Goal: Task Accomplishment & Management: Manage account settings

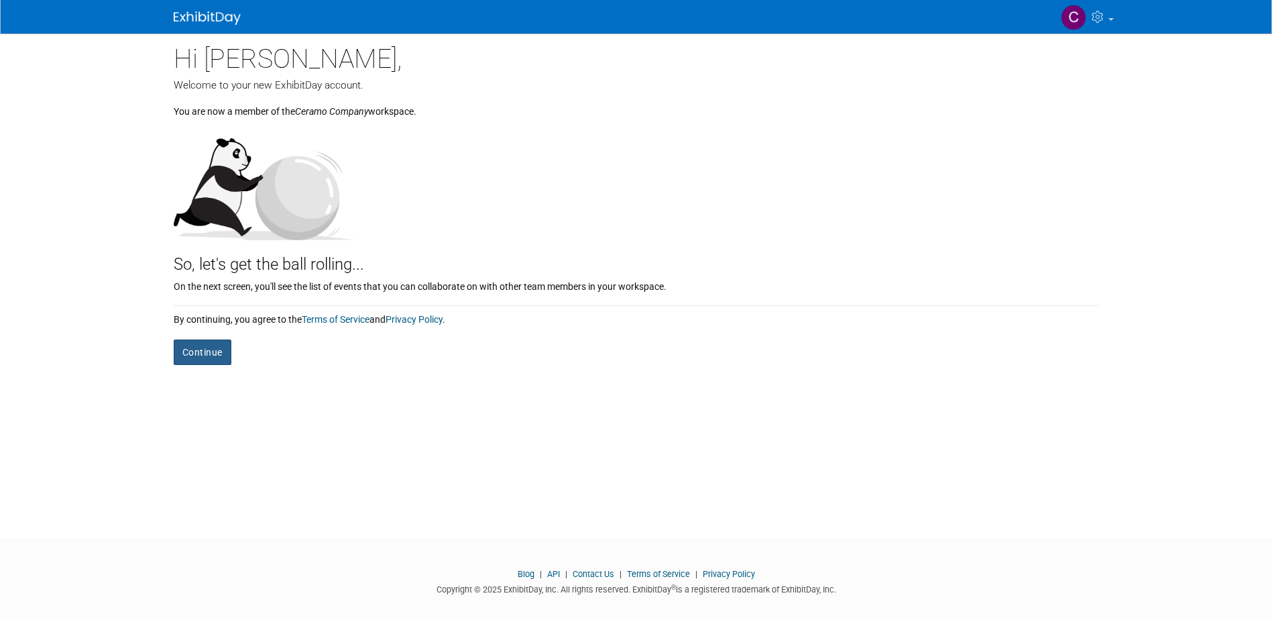
click at [203, 351] on button "Continue" at bounding box center [203, 351] width 58 height 25
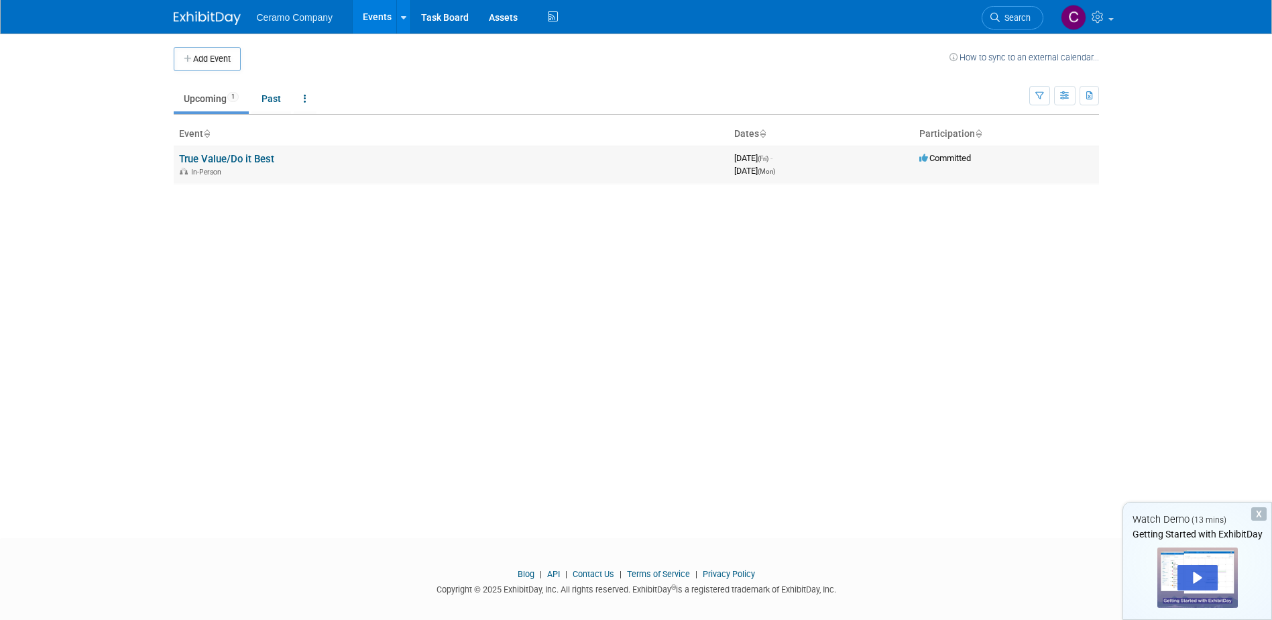
click at [265, 159] on link "True Value/Do it Best" at bounding box center [226, 159] width 95 height 12
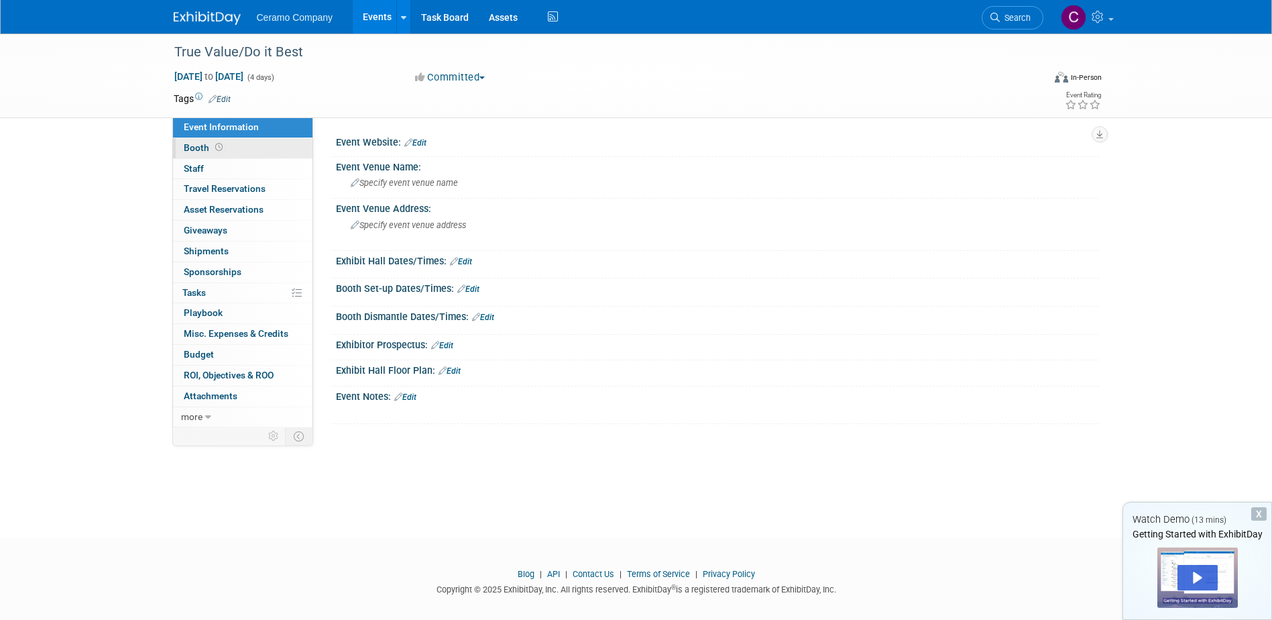
click at [199, 150] on span "Booth" at bounding box center [205, 147] width 42 height 11
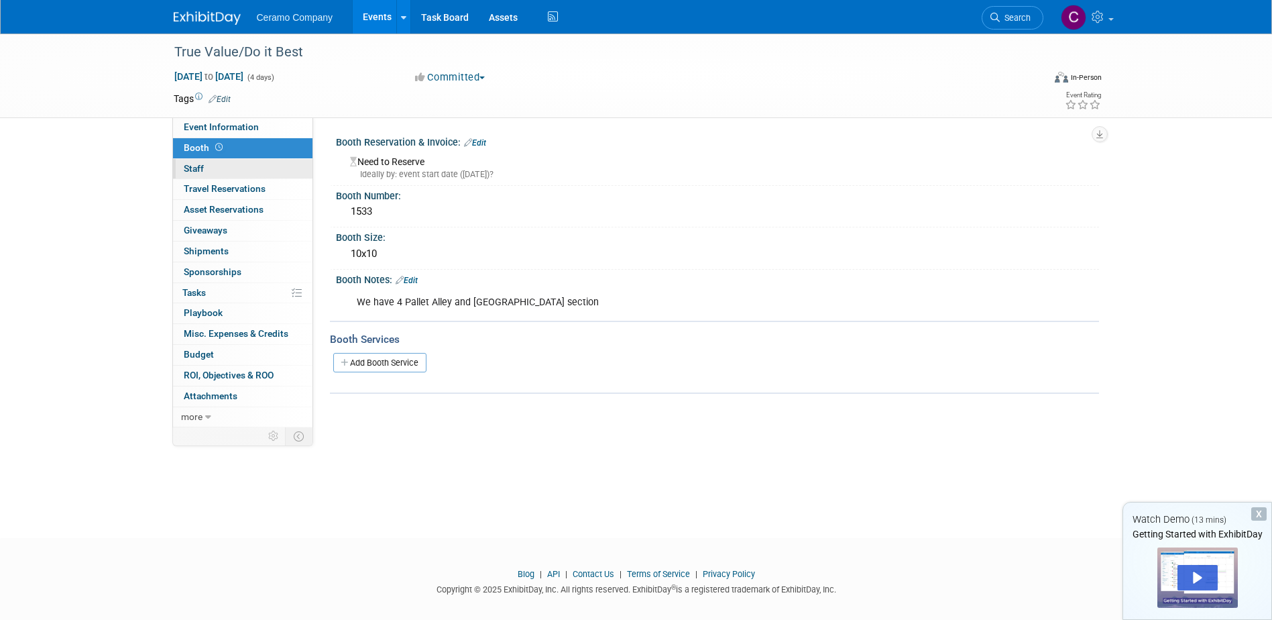
click at [199, 173] on span "Staff 0" at bounding box center [194, 168] width 20 height 11
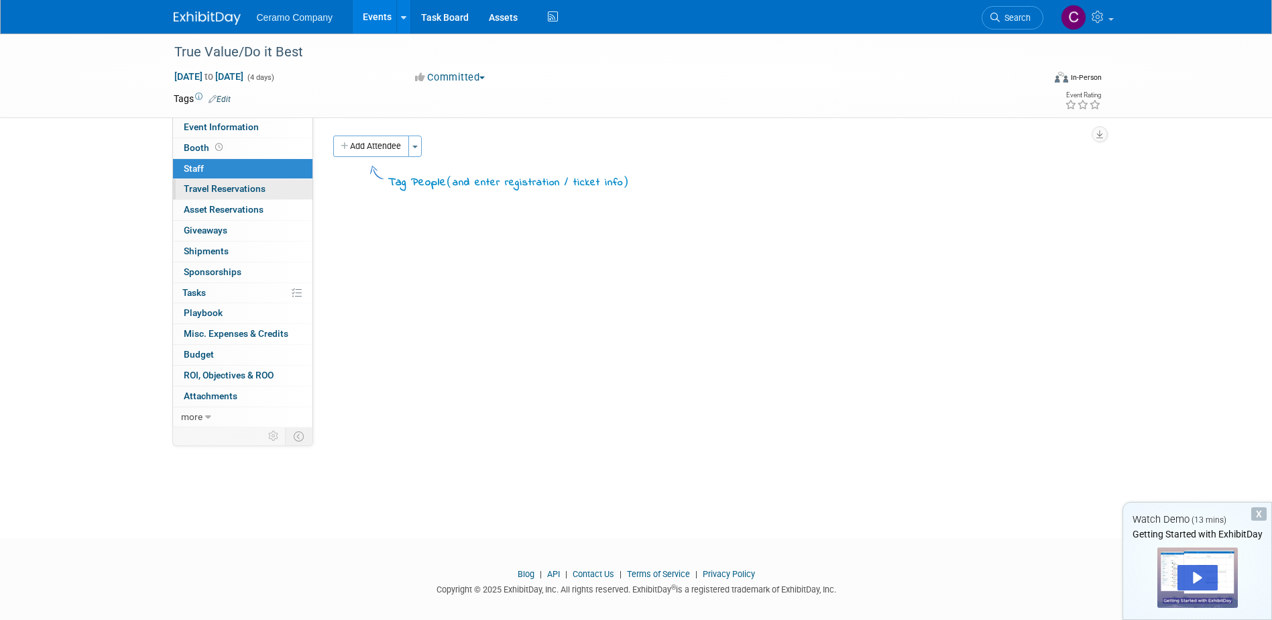
click at [197, 183] on span "Travel Reservations 0" at bounding box center [225, 188] width 82 height 11
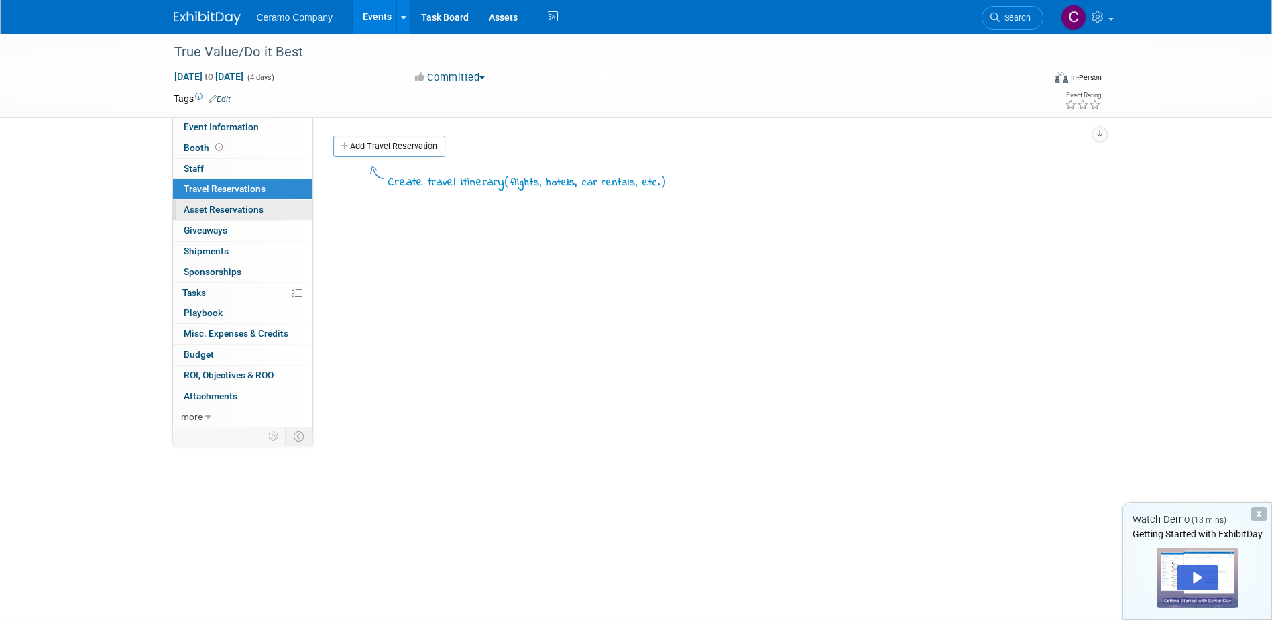
click at [199, 204] on span "Asset Reservations 0" at bounding box center [224, 209] width 80 height 11
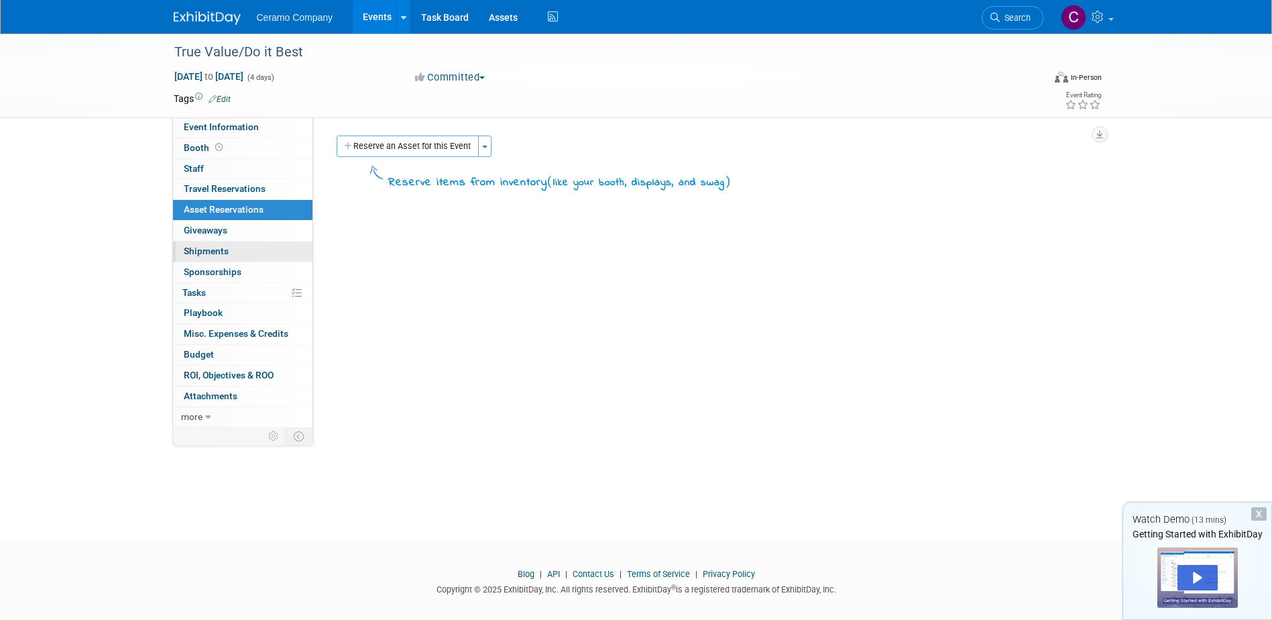
click at [199, 246] on span "Shipments 0" at bounding box center [206, 250] width 45 height 11
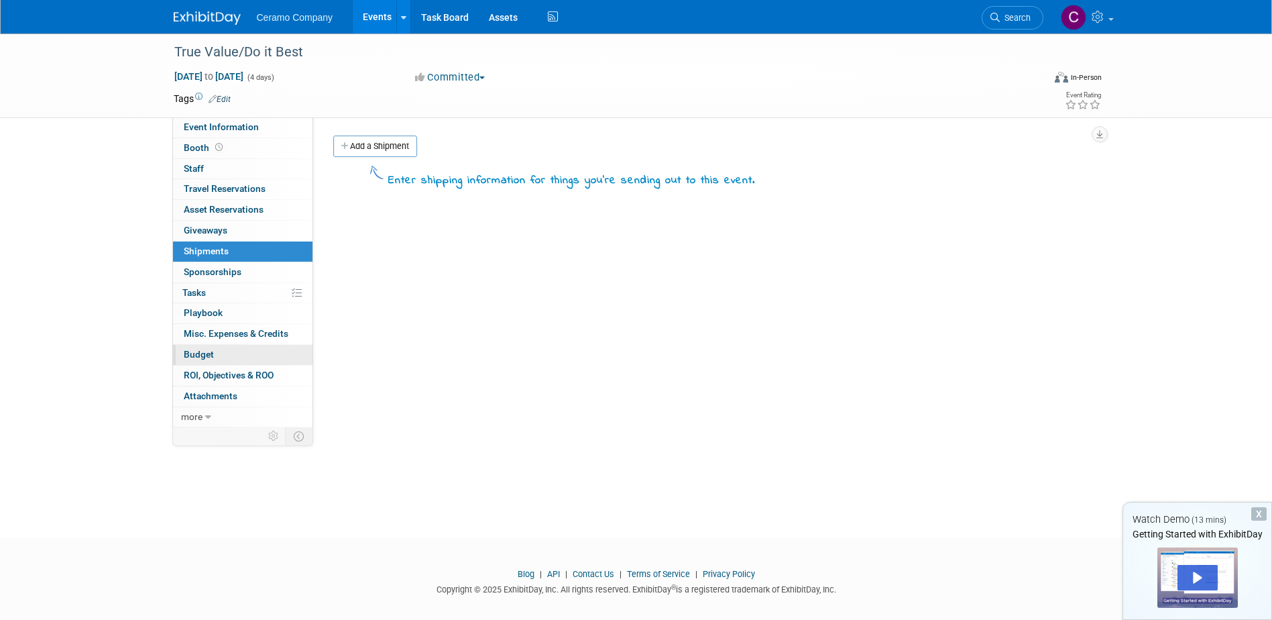
click at [207, 361] on link "Budget" at bounding box center [242, 355] width 139 height 20
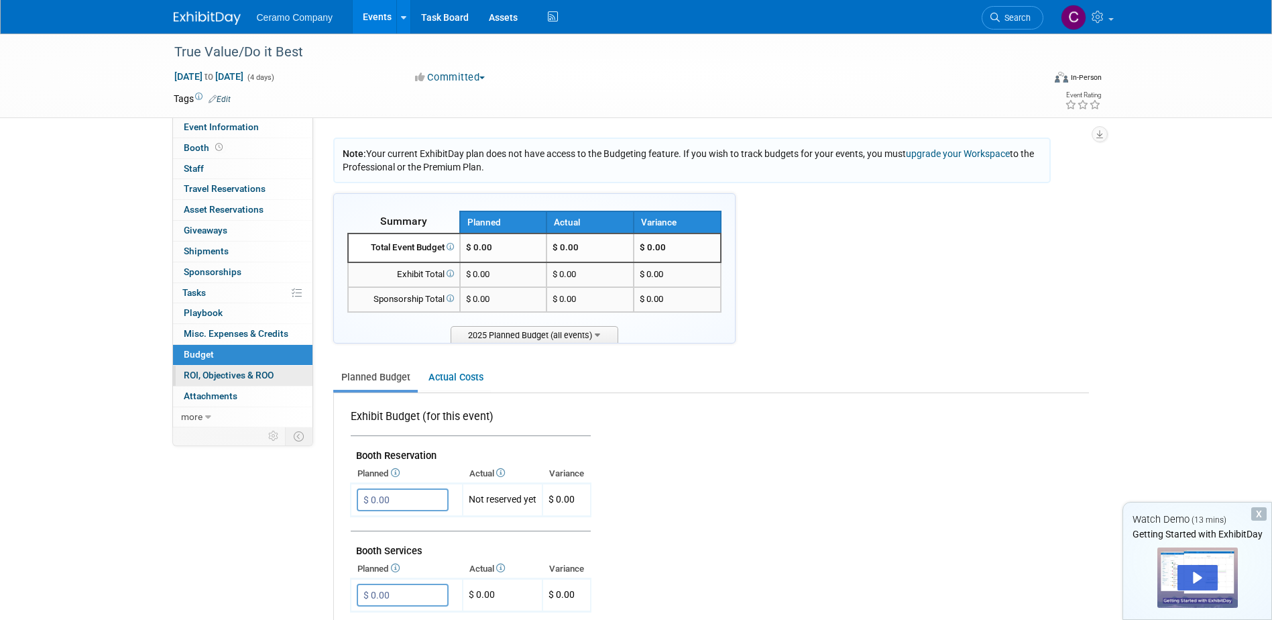
click at [209, 379] on span "ROI, Objectives & ROO 0" at bounding box center [229, 375] width 90 height 11
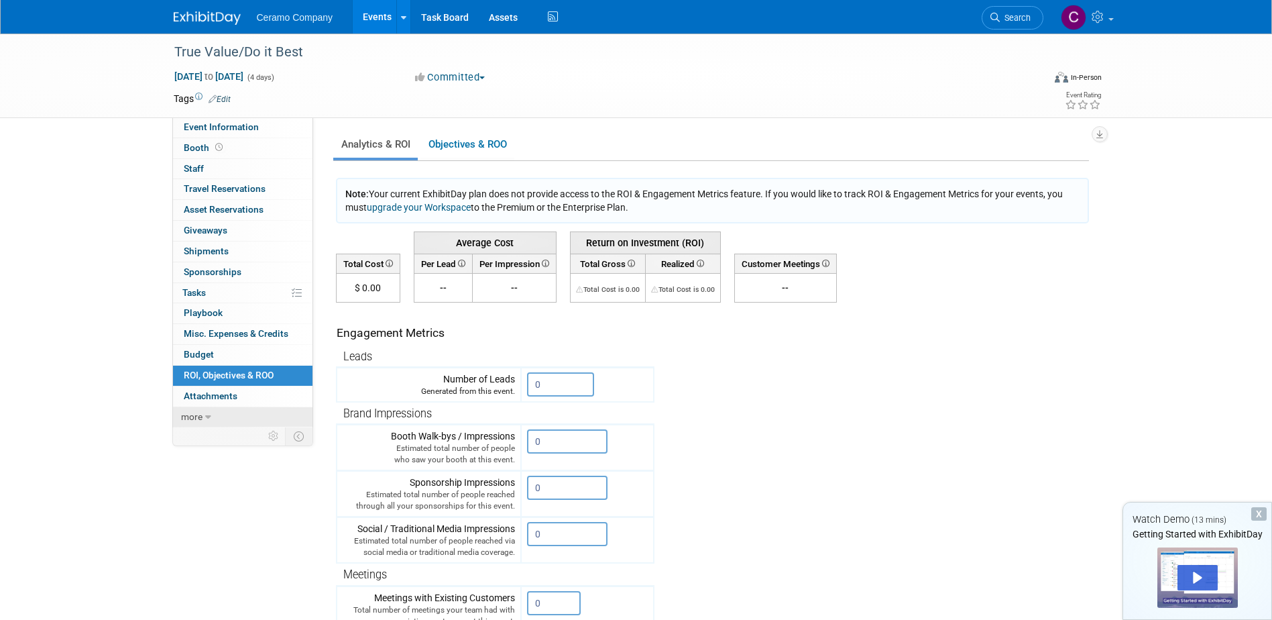
click at [207, 422] on link "more" at bounding box center [242, 417] width 139 height 20
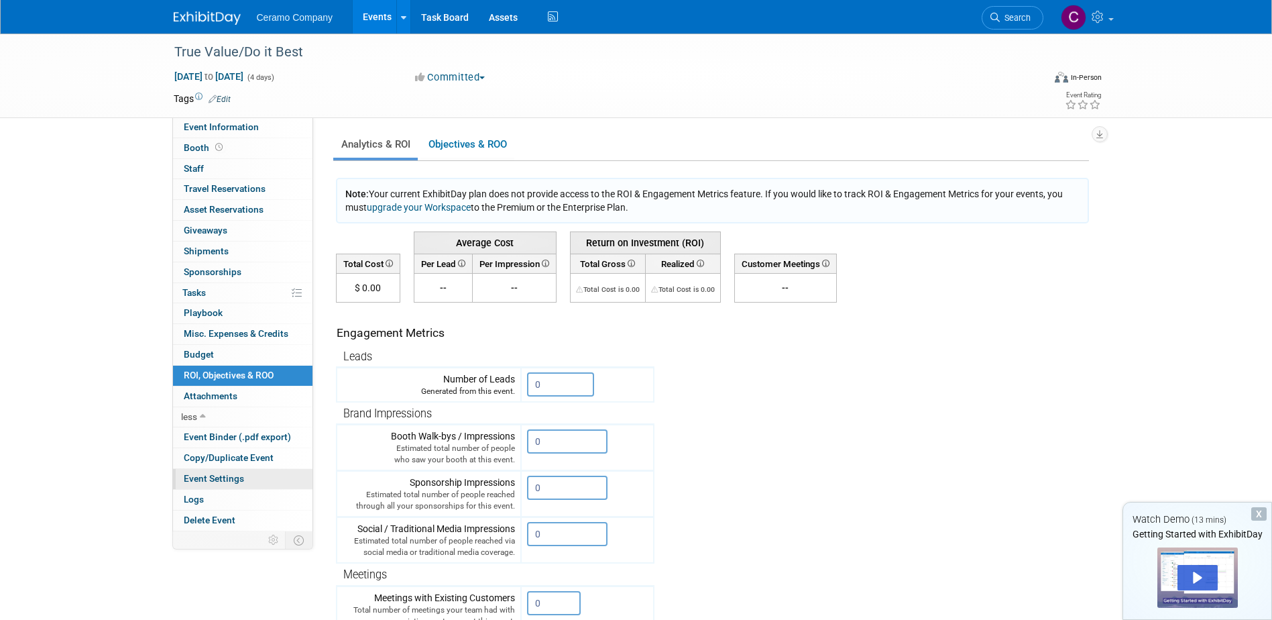
click at [215, 484] on span "Event Settings" at bounding box center [214, 478] width 60 height 11
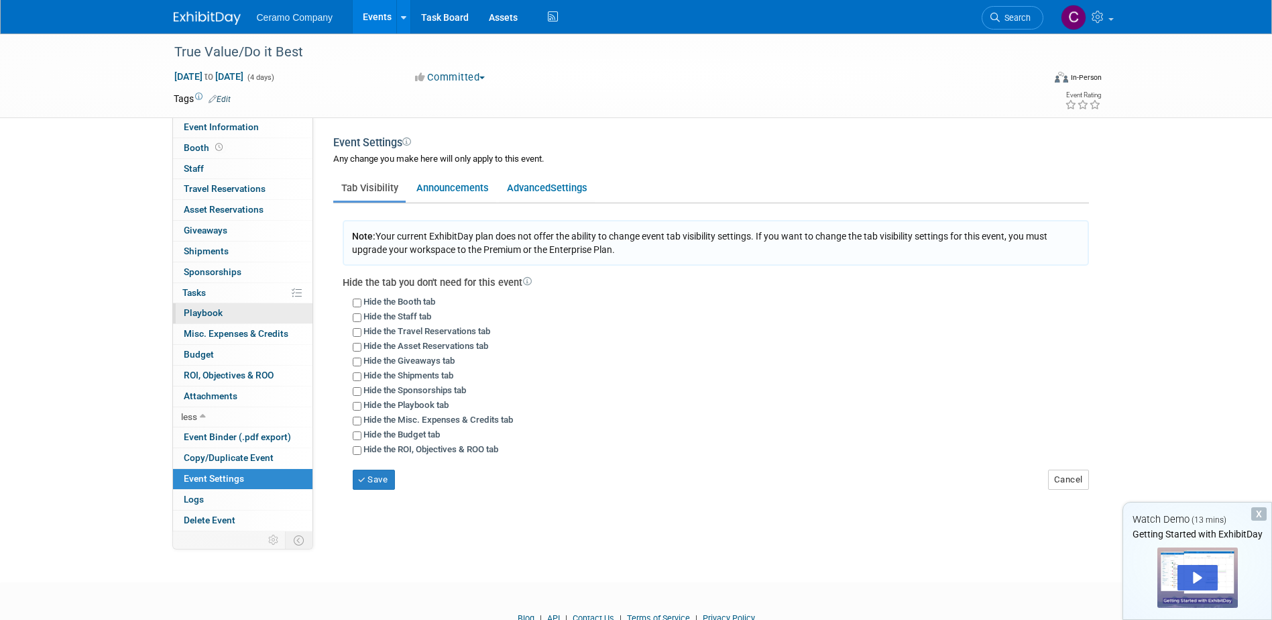
click at [216, 308] on span "Playbook 0" at bounding box center [203, 312] width 39 height 11
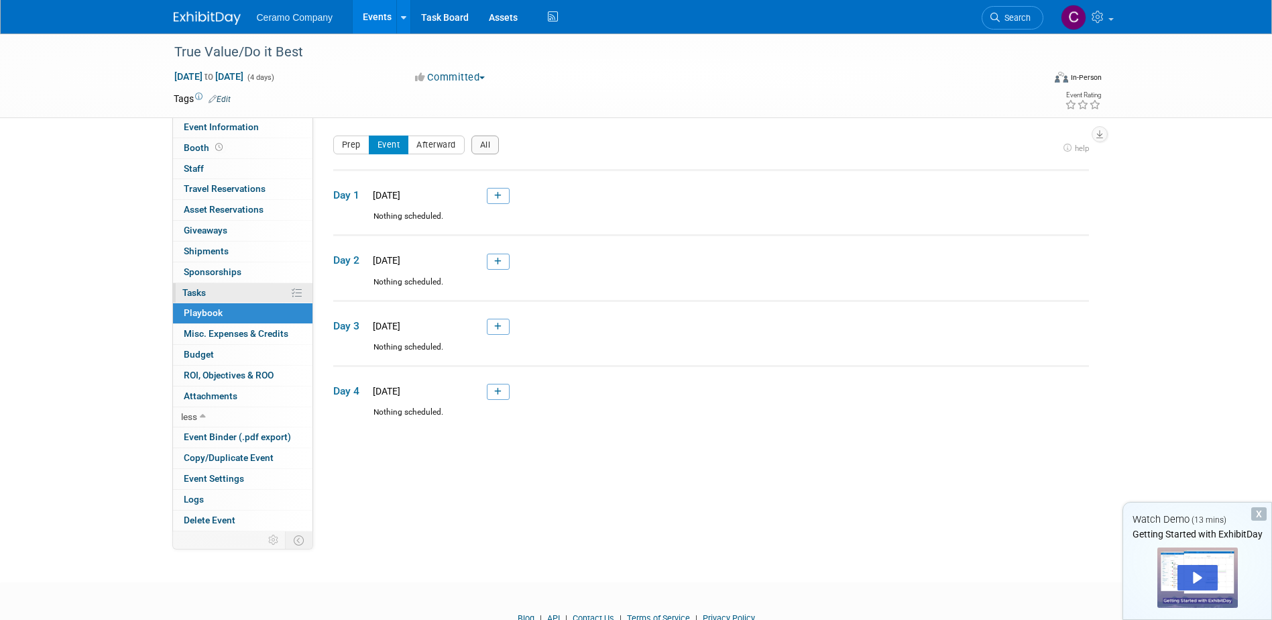
click at [215, 285] on link "0% Tasks 0%" at bounding box center [242, 293] width 139 height 20
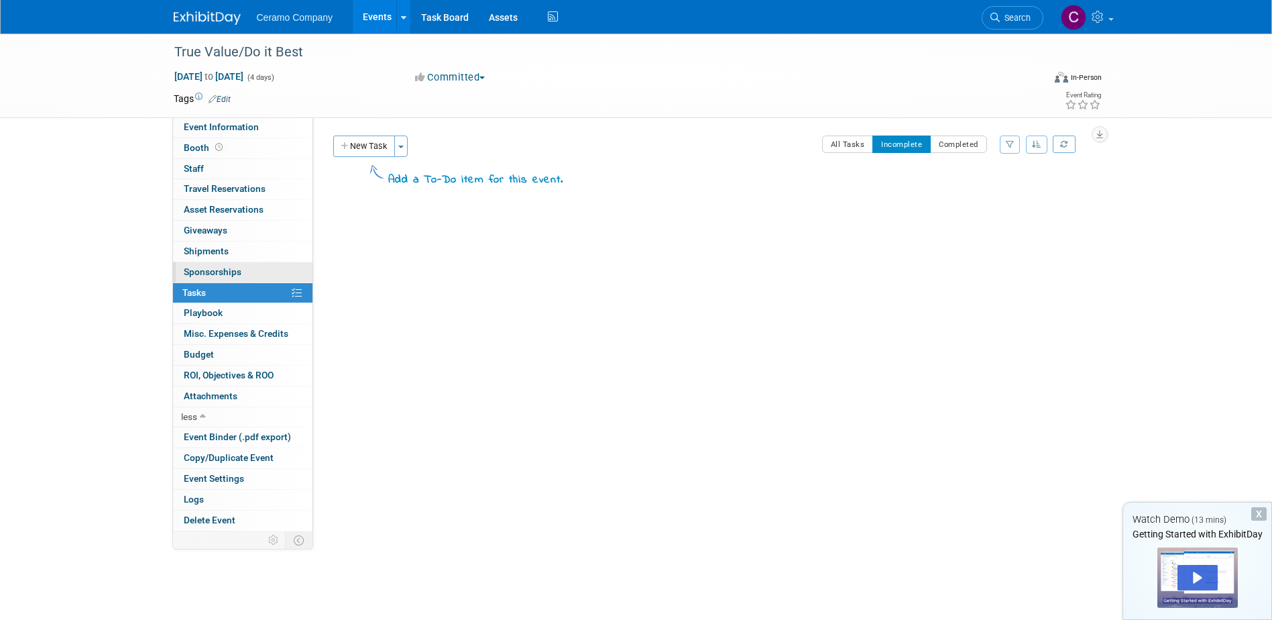
click at [219, 268] on span "Sponsorships 0" at bounding box center [213, 271] width 58 height 11
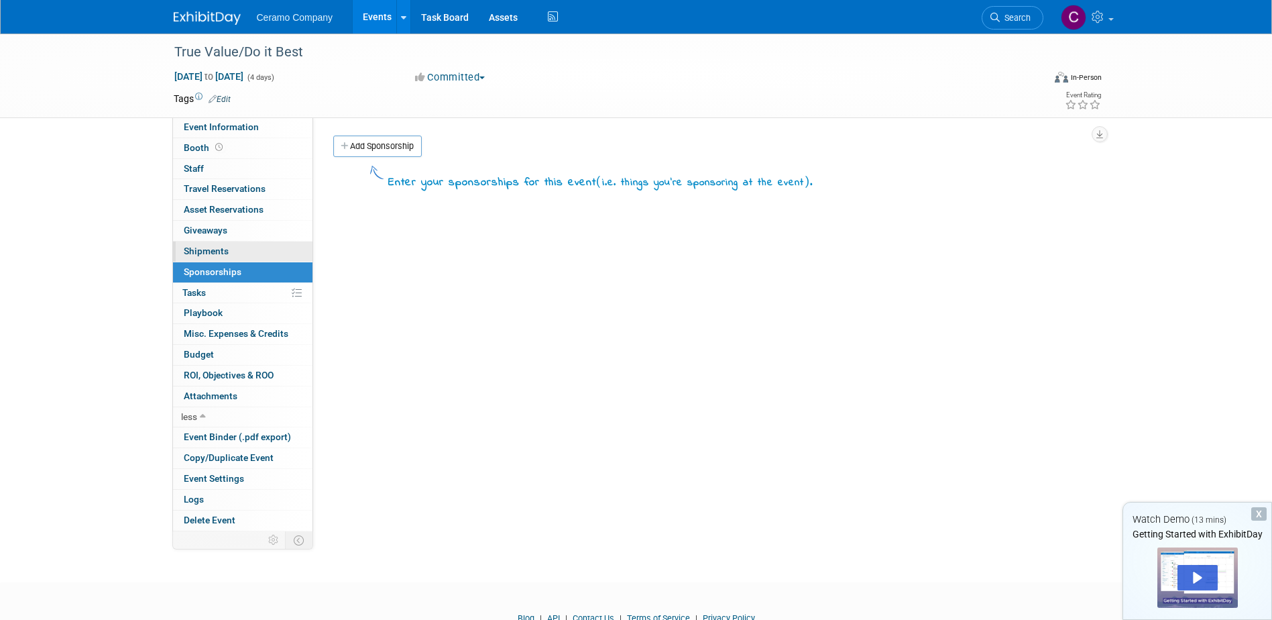
click at [220, 247] on span "Shipments 0" at bounding box center [206, 250] width 45 height 11
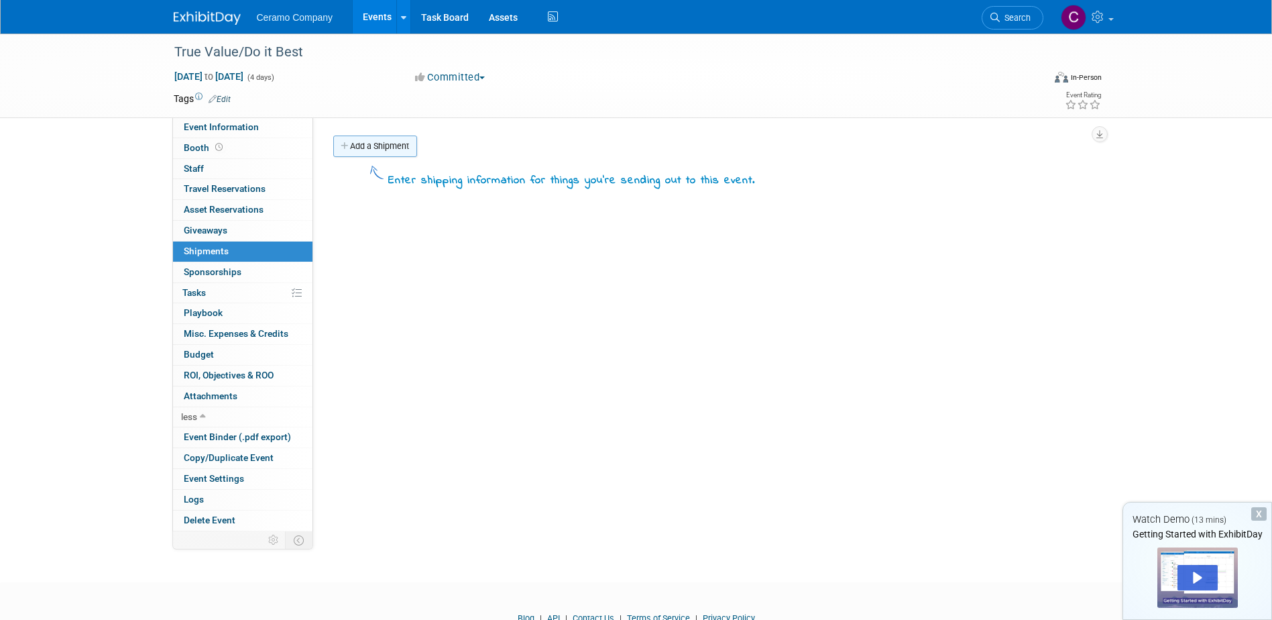
click at [397, 150] on link "Add a Shipment" at bounding box center [375, 145] width 84 height 21
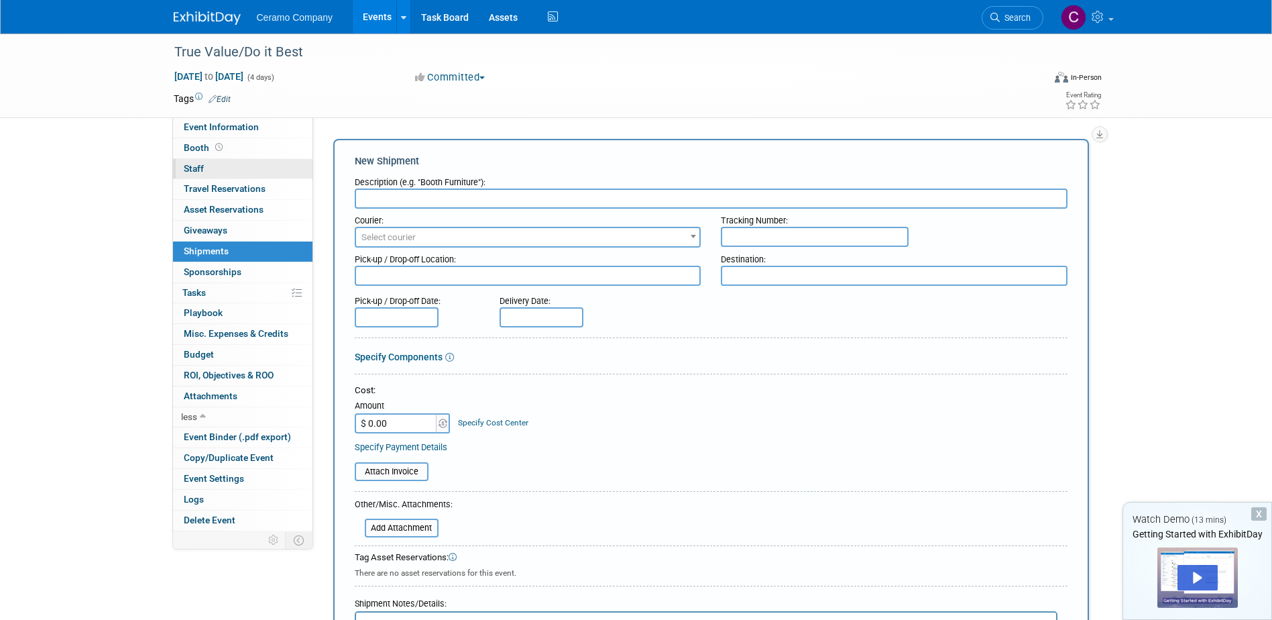
click at [206, 168] on link "0 Staff 0" at bounding box center [242, 169] width 139 height 20
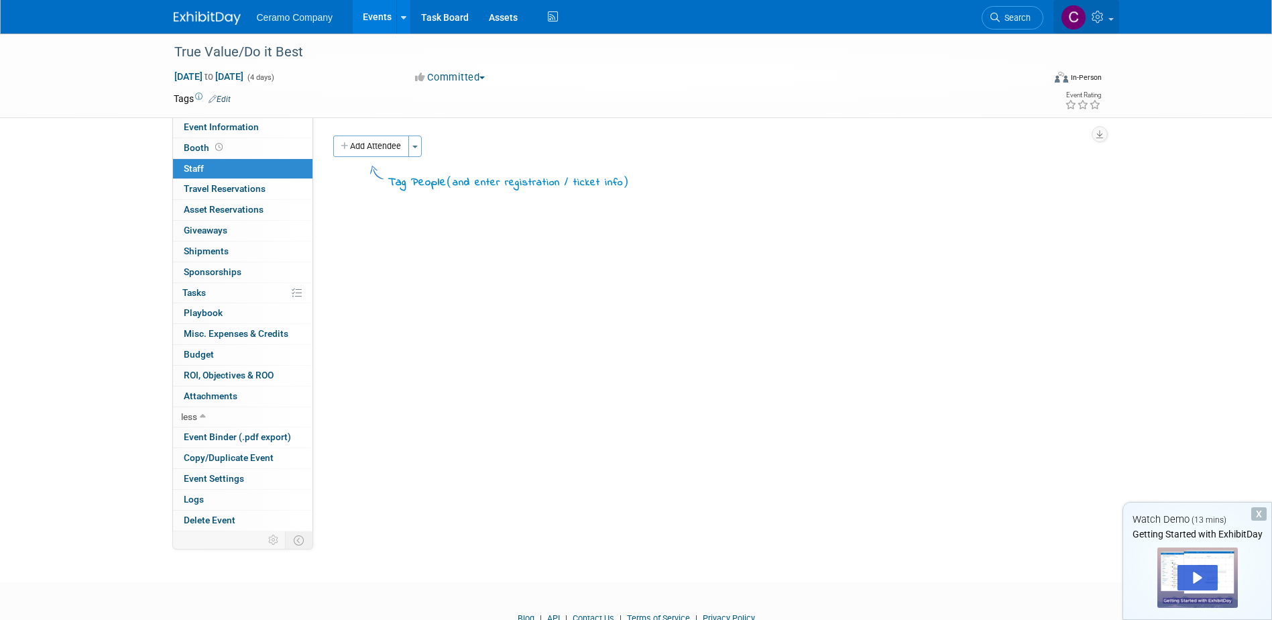
click at [1112, 17] on link at bounding box center [1087, 17] width 66 height 34
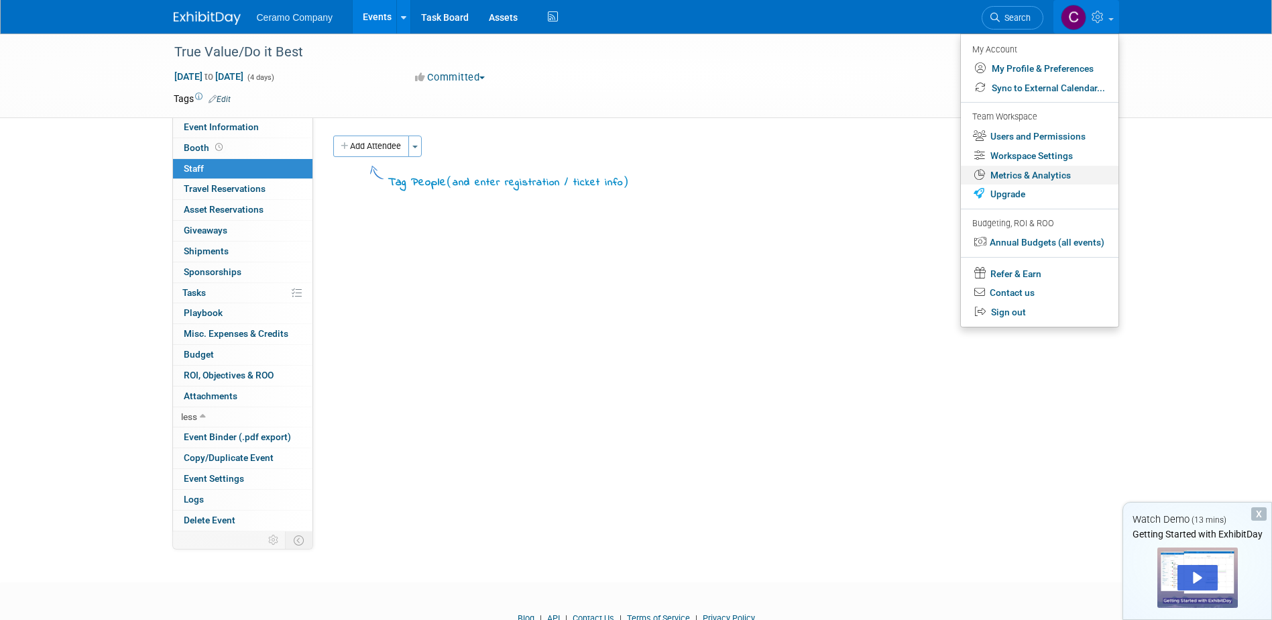
click at [1040, 181] on link "Metrics & Analytics" at bounding box center [1040, 175] width 158 height 19
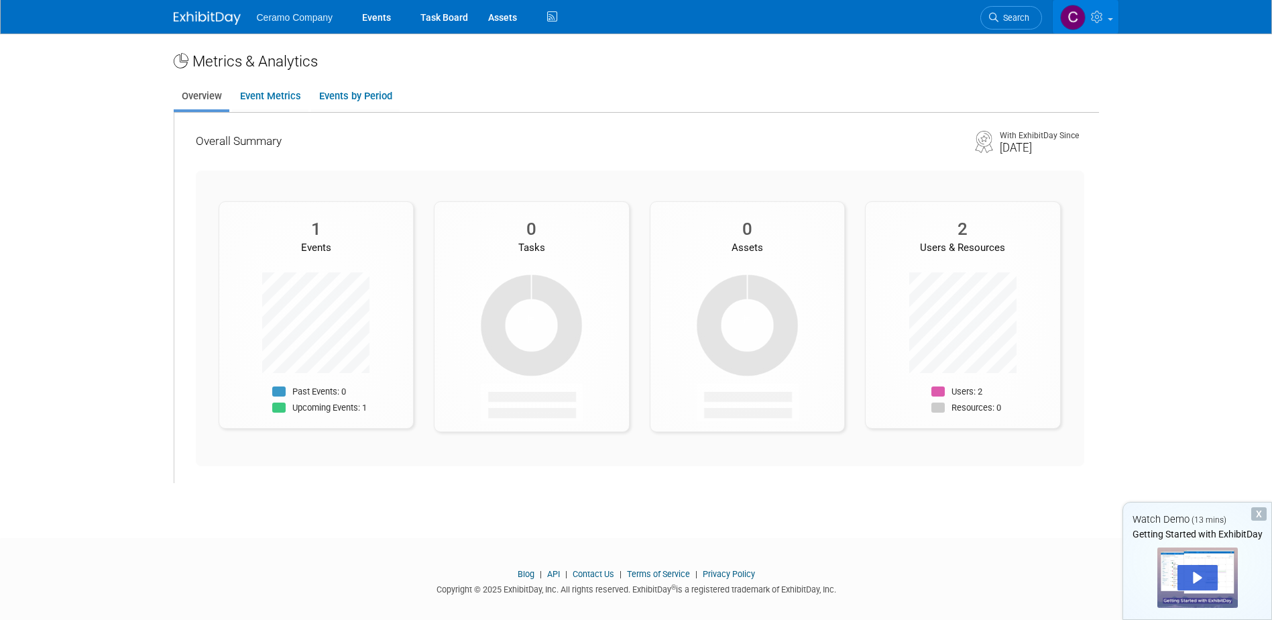
click at [1096, 22] on icon at bounding box center [1098, 17] width 15 height 12
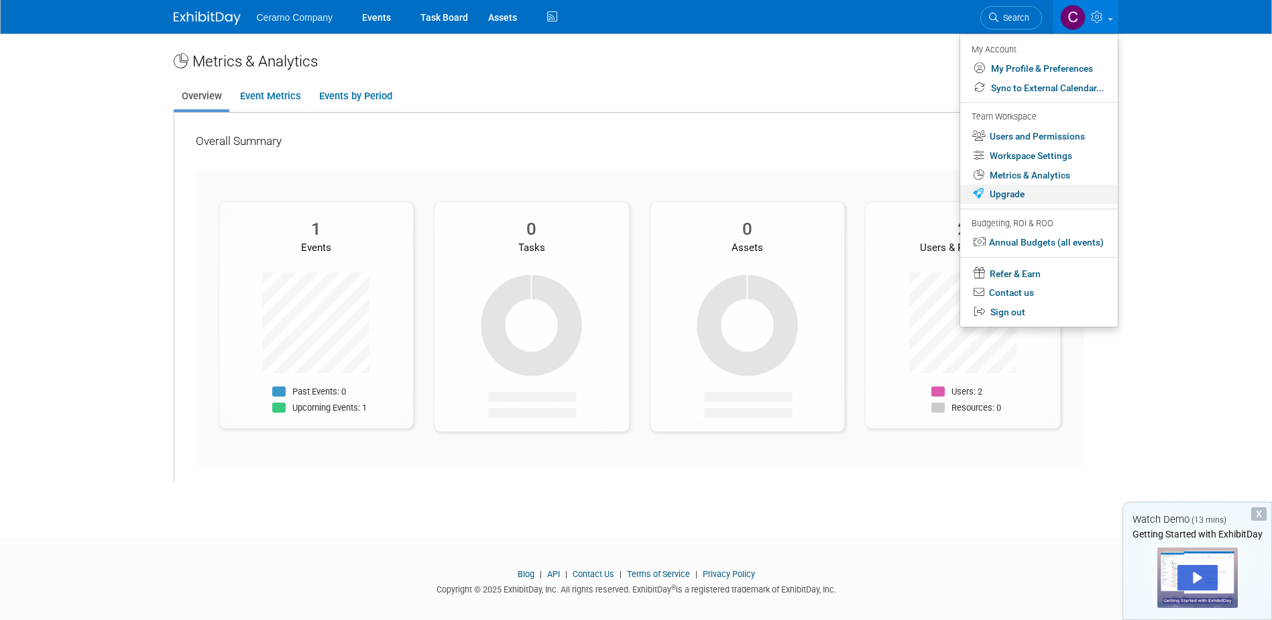
click at [1011, 195] on link "Upgrade" at bounding box center [1039, 193] width 158 height 19
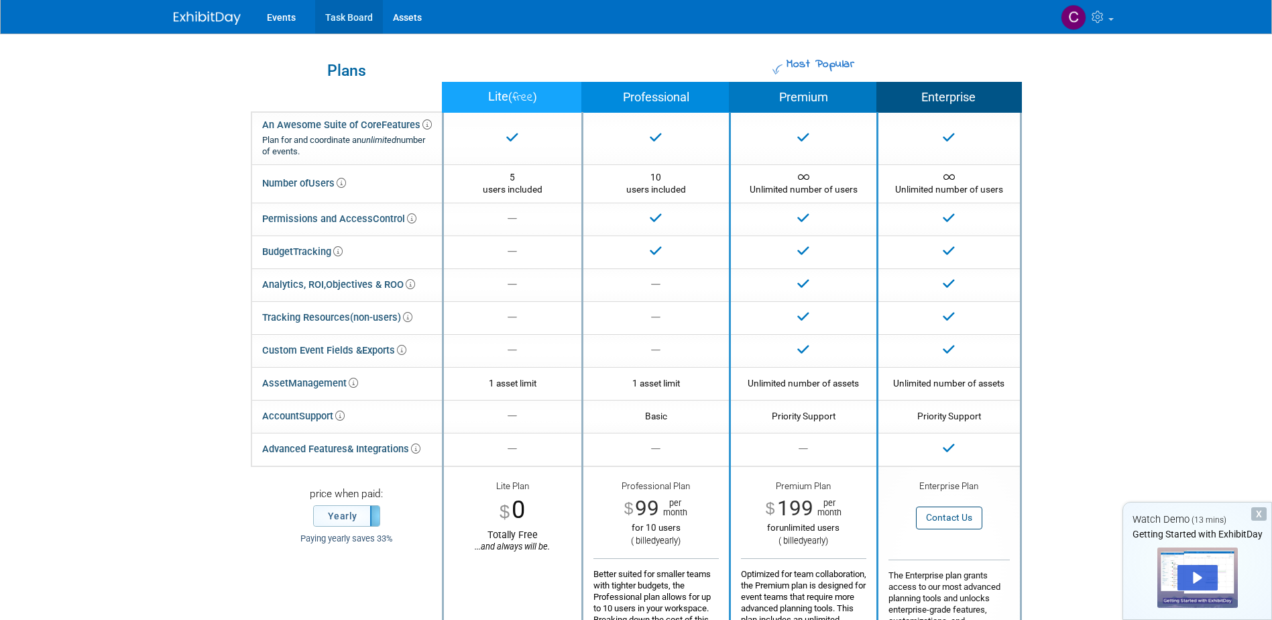
click at [341, 19] on link "Task Board" at bounding box center [349, 17] width 68 height 34
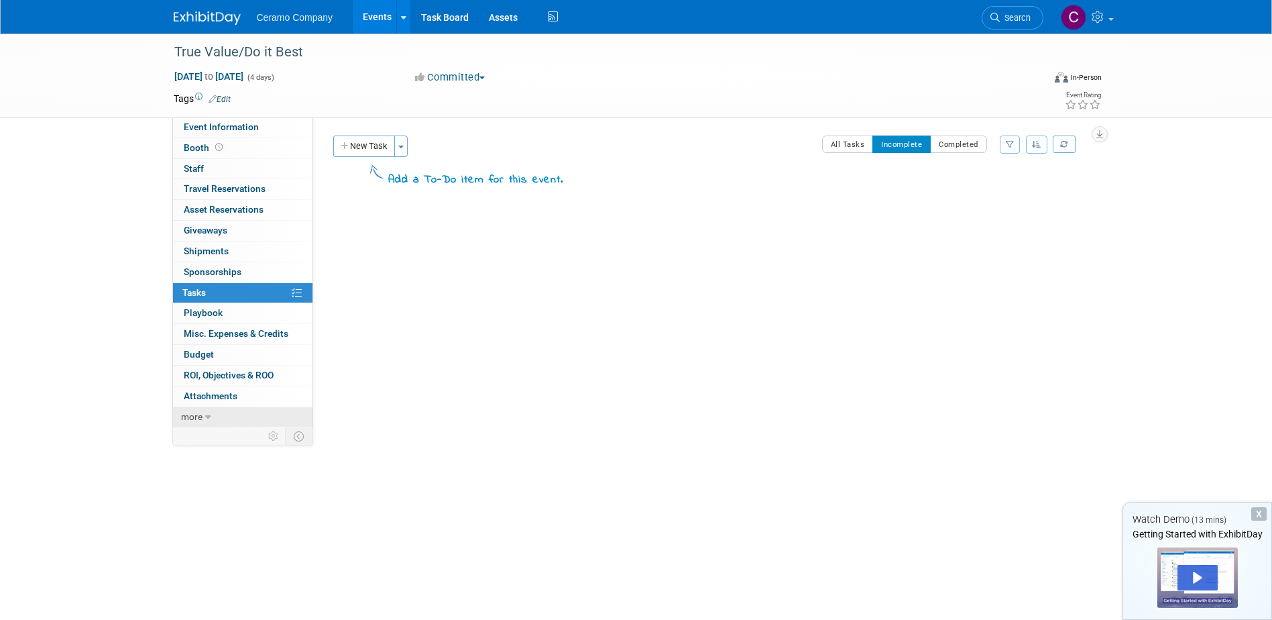
click at [189, 413] on span "more" at bounding box center [191, 416] width 21 height 11
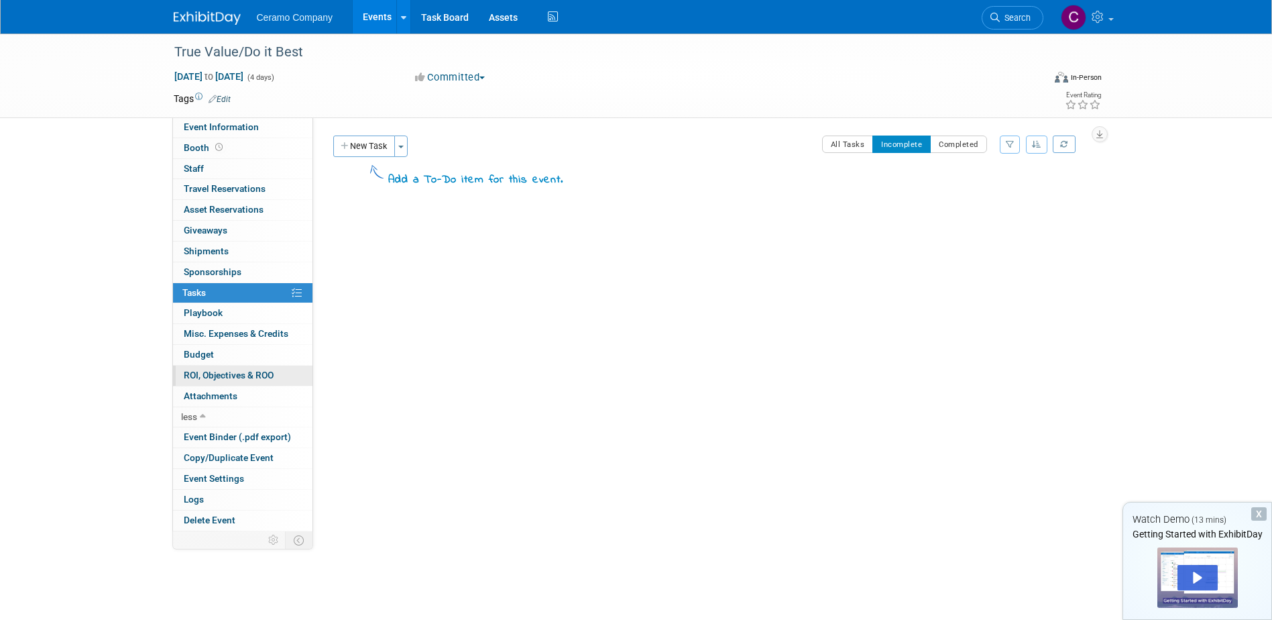
click at [216, 385] on link "0 ROI, Objectives & ROO 0" at bounding box center [242, 375] width 139 height 20
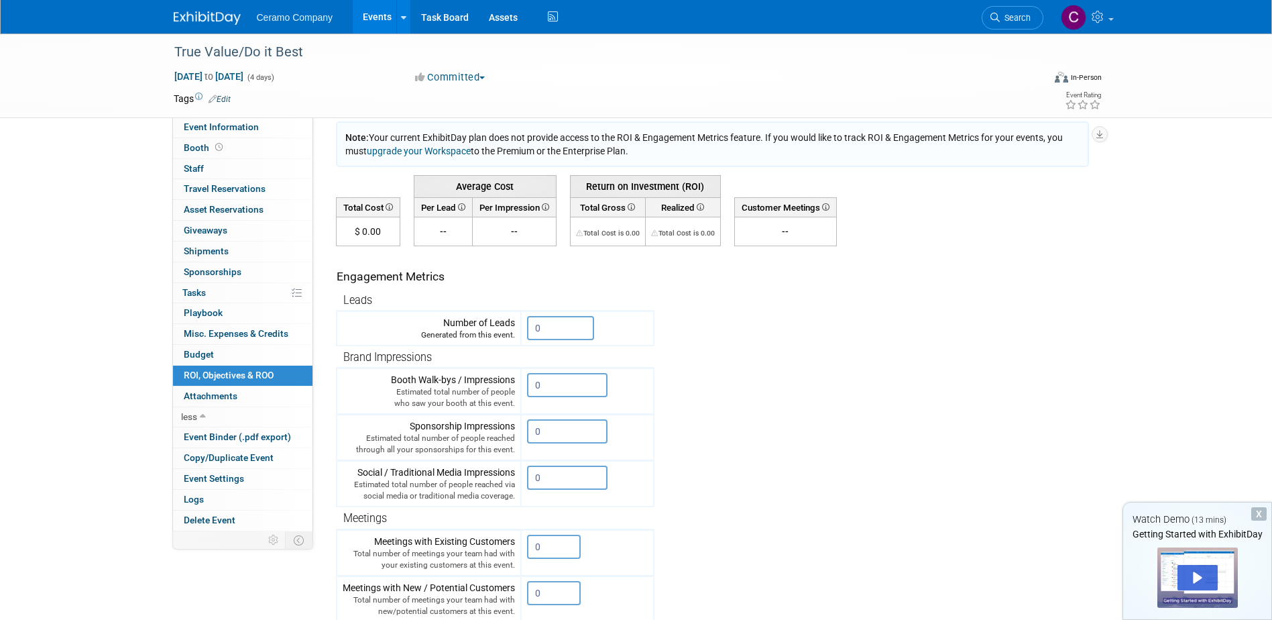
scroll to position [58, 0]
click at [557, 326] on input "0" at bounding box center [560, 327] width 67 height 24
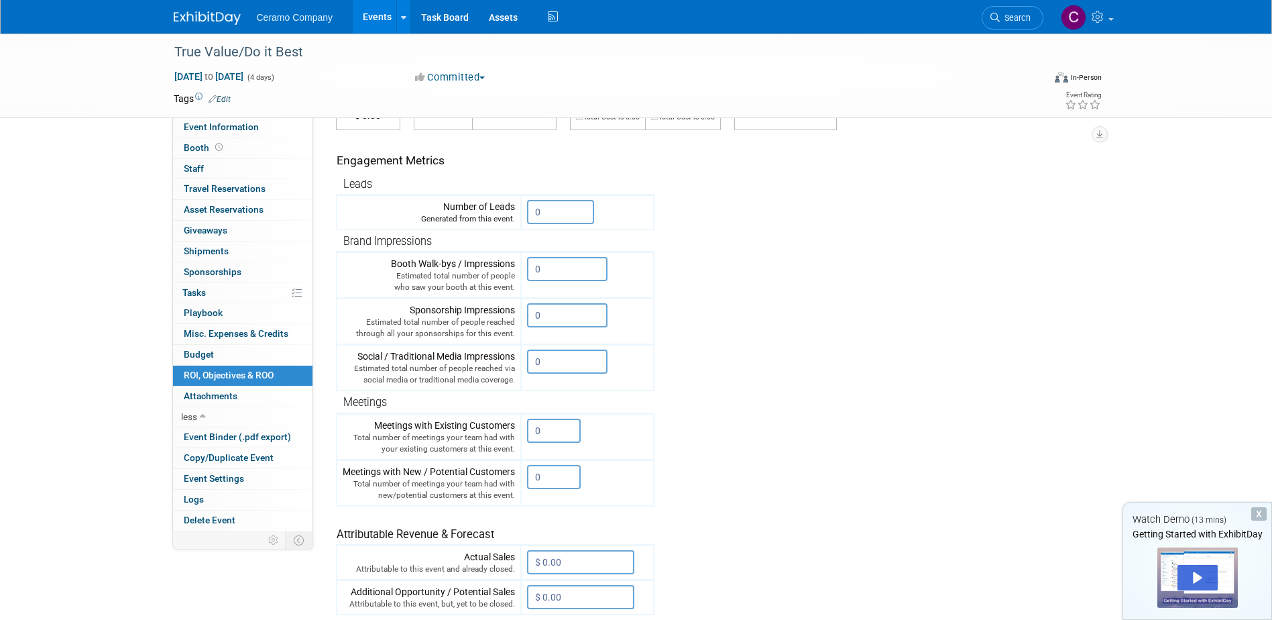
scroll to position [0, 0]
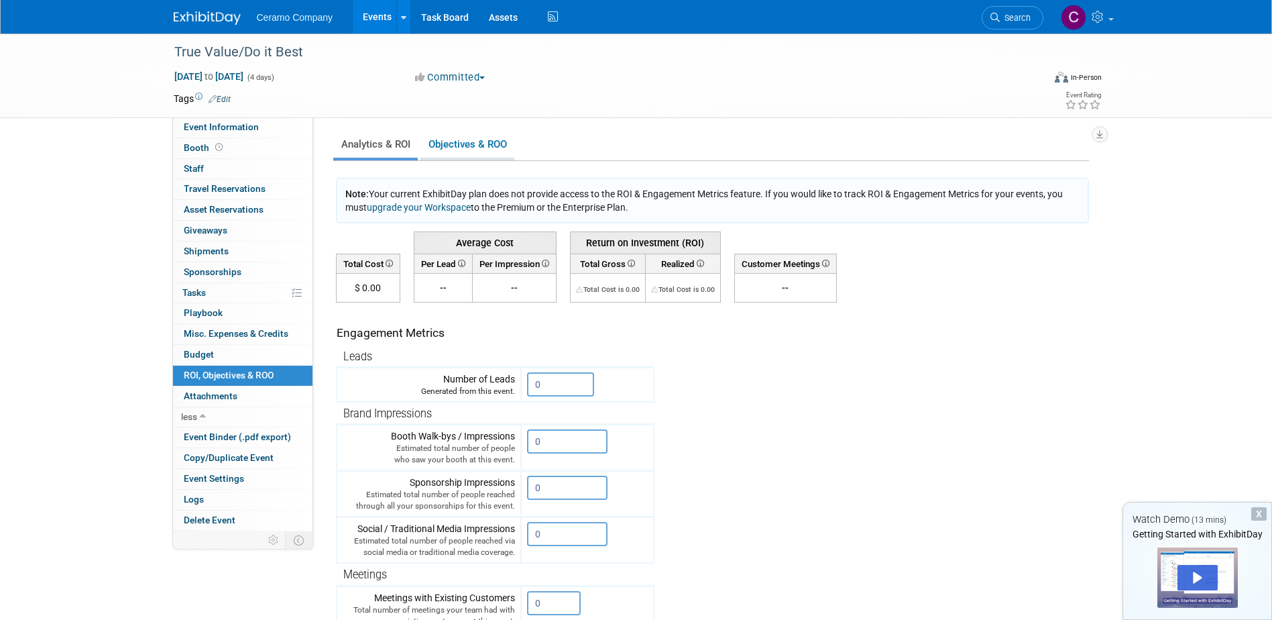
click at [469, 146] on link "Objectives & ROO 0" at bounding box center [467, 144] width 94 height 26
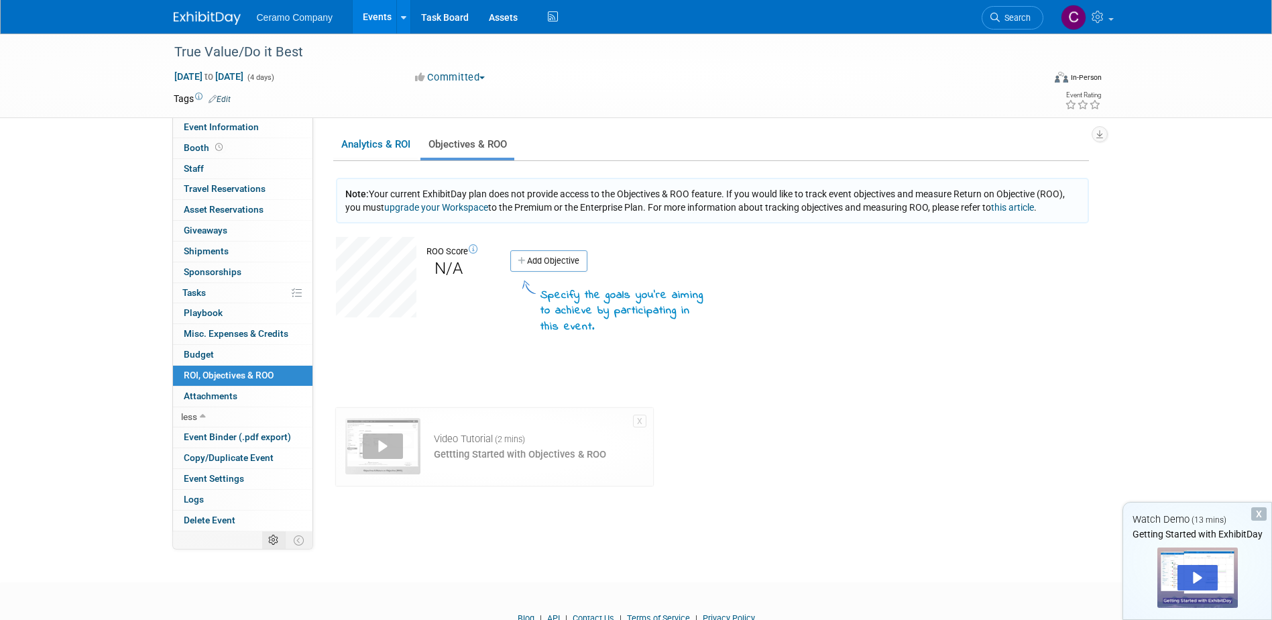
click at [272, 533] on td at bounding box center [273, 539] width 23 height 17
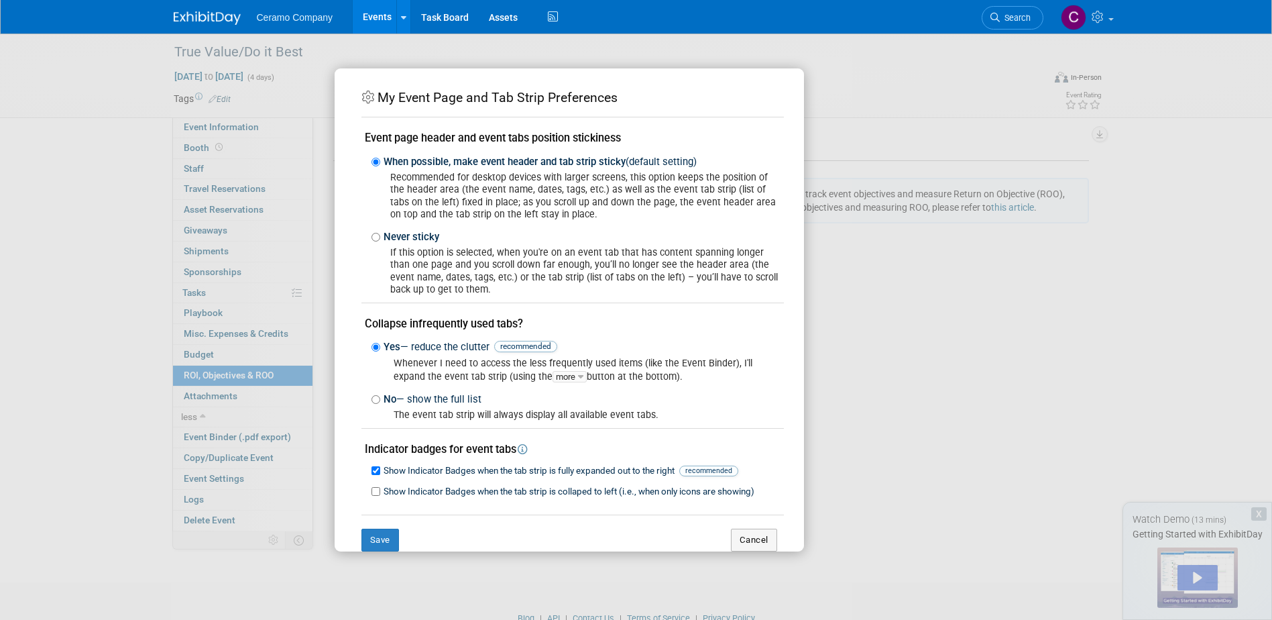
click at [975, 497] on div "My Event Page and Tab Strip Preferences Event page header and event tabs positi…" at bounding box center [636, 310] width 1272 height 620
click at [736, 541] on button "Cancel" at bounding box center [754, 539] width 46 height 23
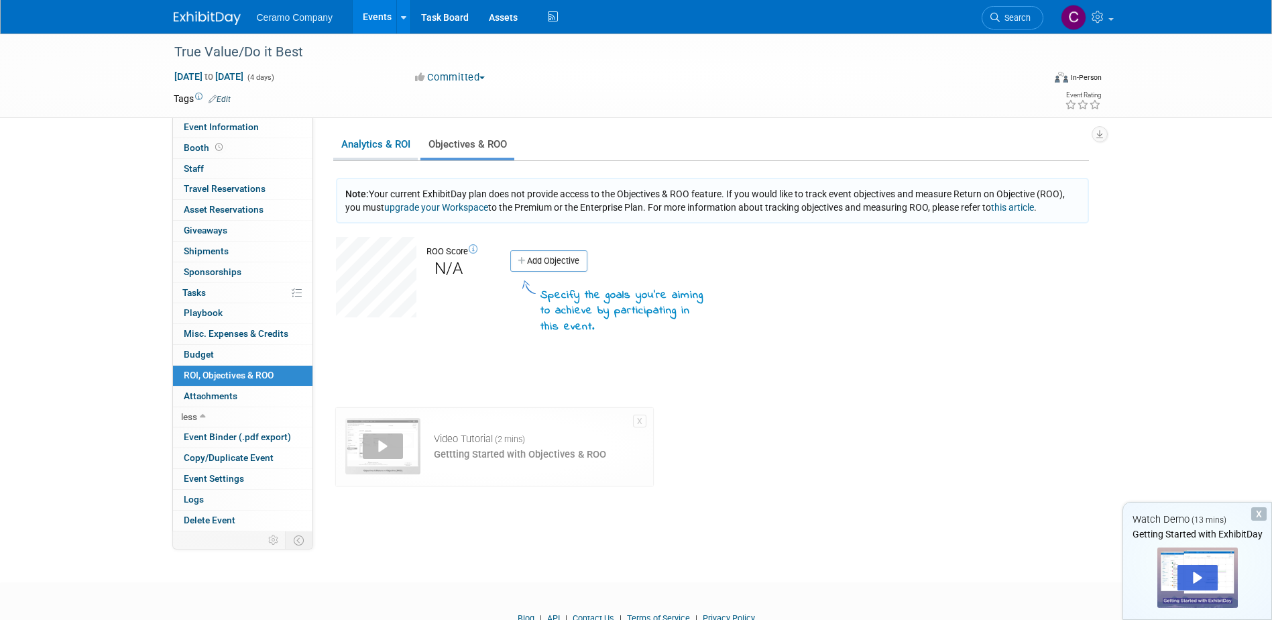
click at [349, 141] on link "Analytics & ROI" at bounding box center [375, 144] width 84 height 26
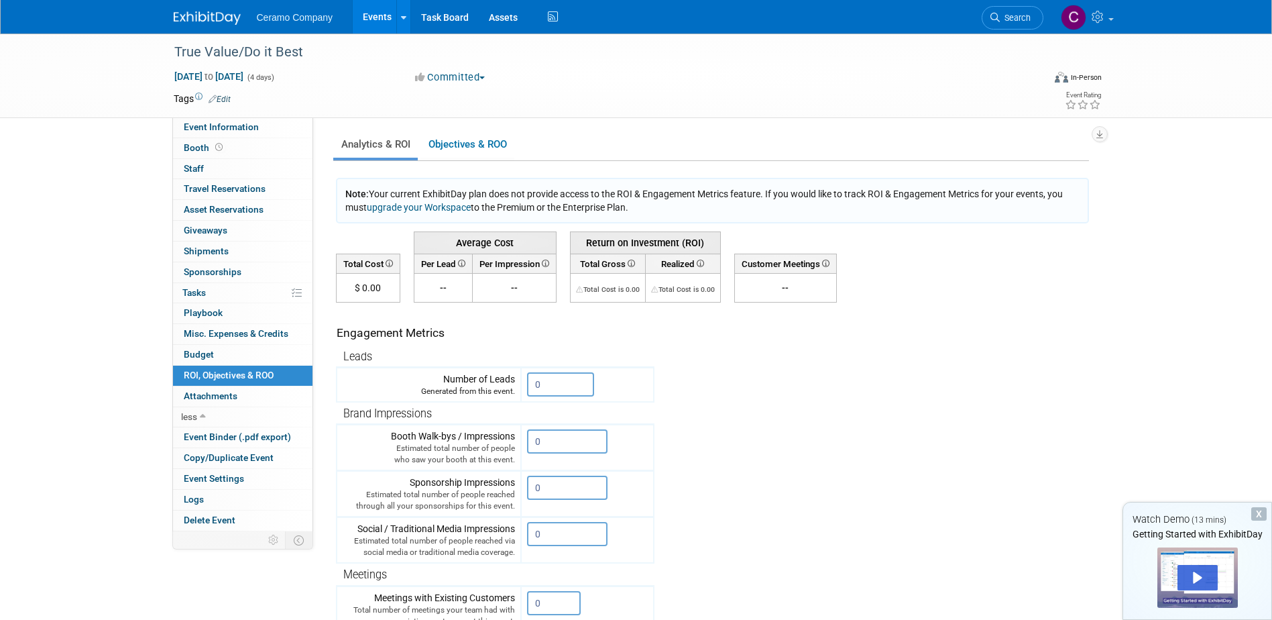
click at [296, 21] on span "Ceramo Company" at bounding box center [295, 17] width 76 height 11
click at [502, 4] on link "Assets" at bounding box center [503, 17] width 49 height 34
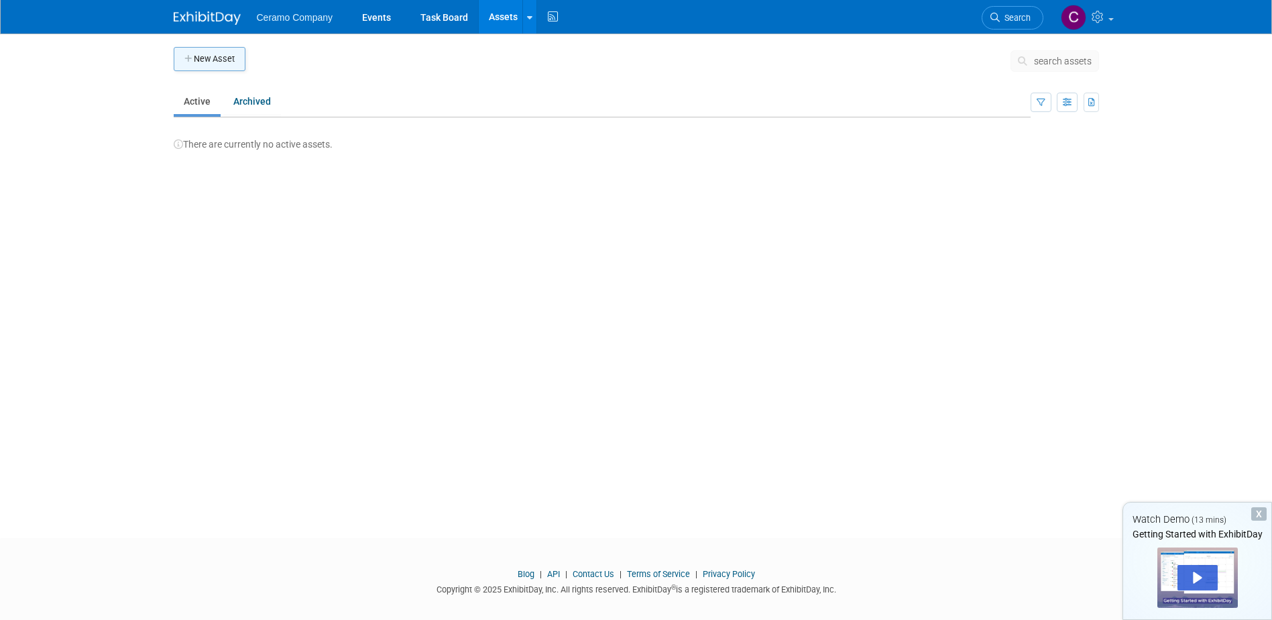
click at [223, 62] on button "New Asset" at bounding box center [210, 59] width 72 height 24
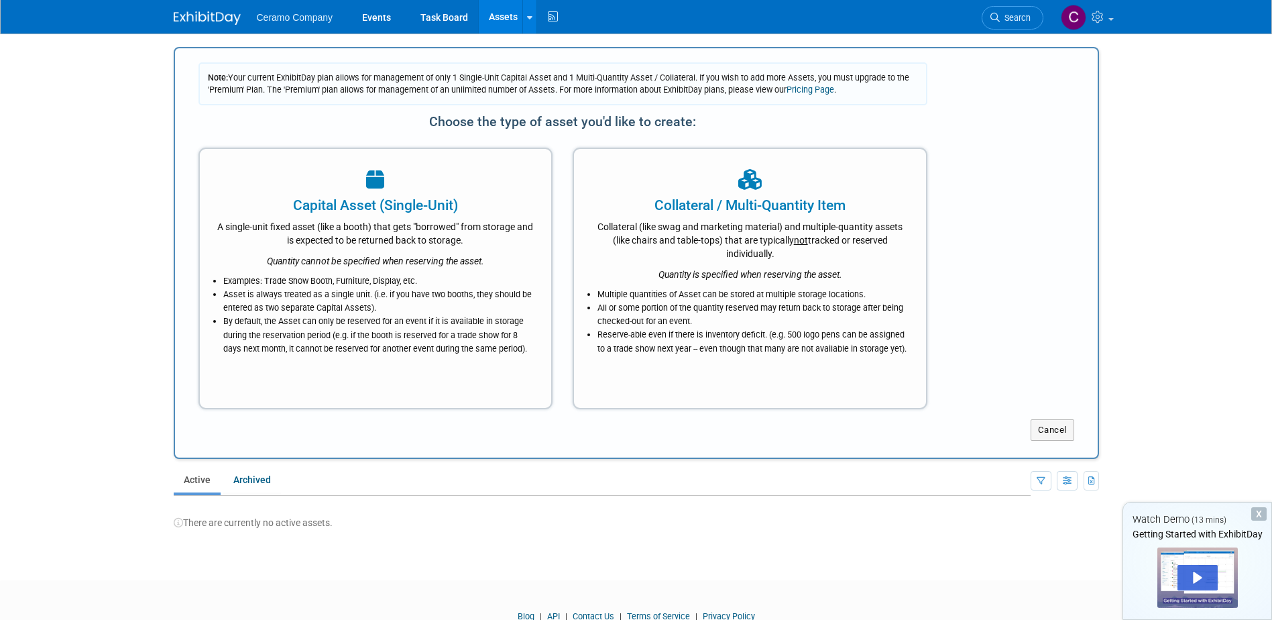
click at [620, 17] on div "Ceramo Company Events Task Board Assets New Asset Bulk Upload Assets Storage Lo…" at bounding box center [636, 17] width 925 height 34
click at [458, 16] on link "Task Board" at bounding box center [444, 17] width 68 height 34
